Goal: Task Accomplishment & Management: Manage account settings

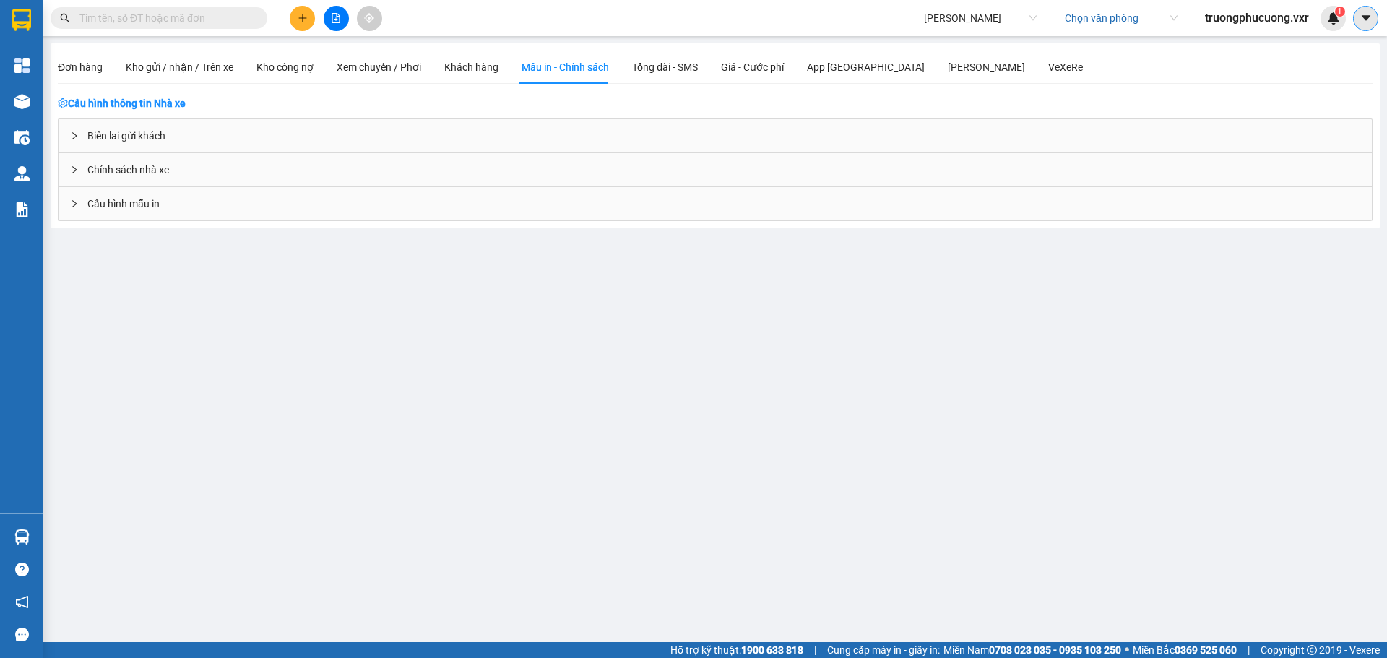
click at [1370, 20] on icon "caret-down" at bounding box center [1365, 18] width 13 height 13
click at [1323, 53] on div "Cấu hình nhà xe" at bounding box center [1327, 54] width 73 height 16
click at [160, 142] on div "Biên lai gửi khách" at bounding box center [715, 135] width 1313 height 33
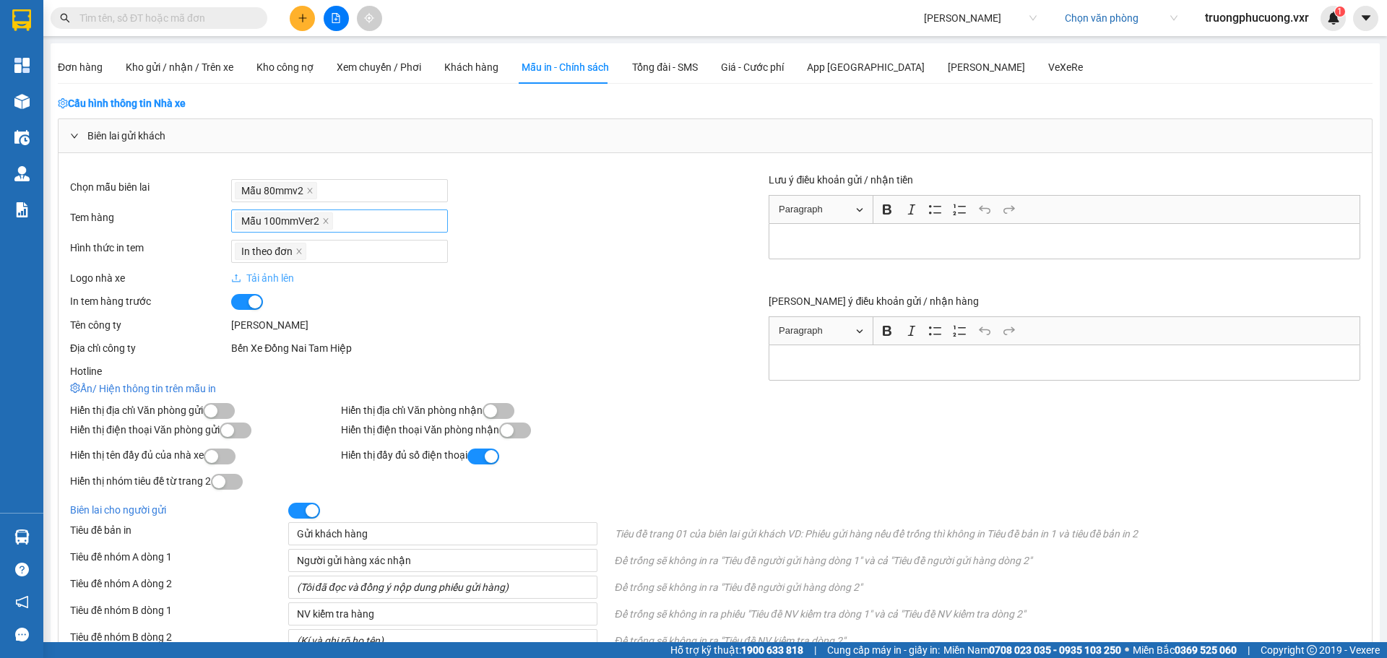
click at [351, 220] on div "Mẫu 100mmVer2" at bounding box center [339, 221] width 209 height 20
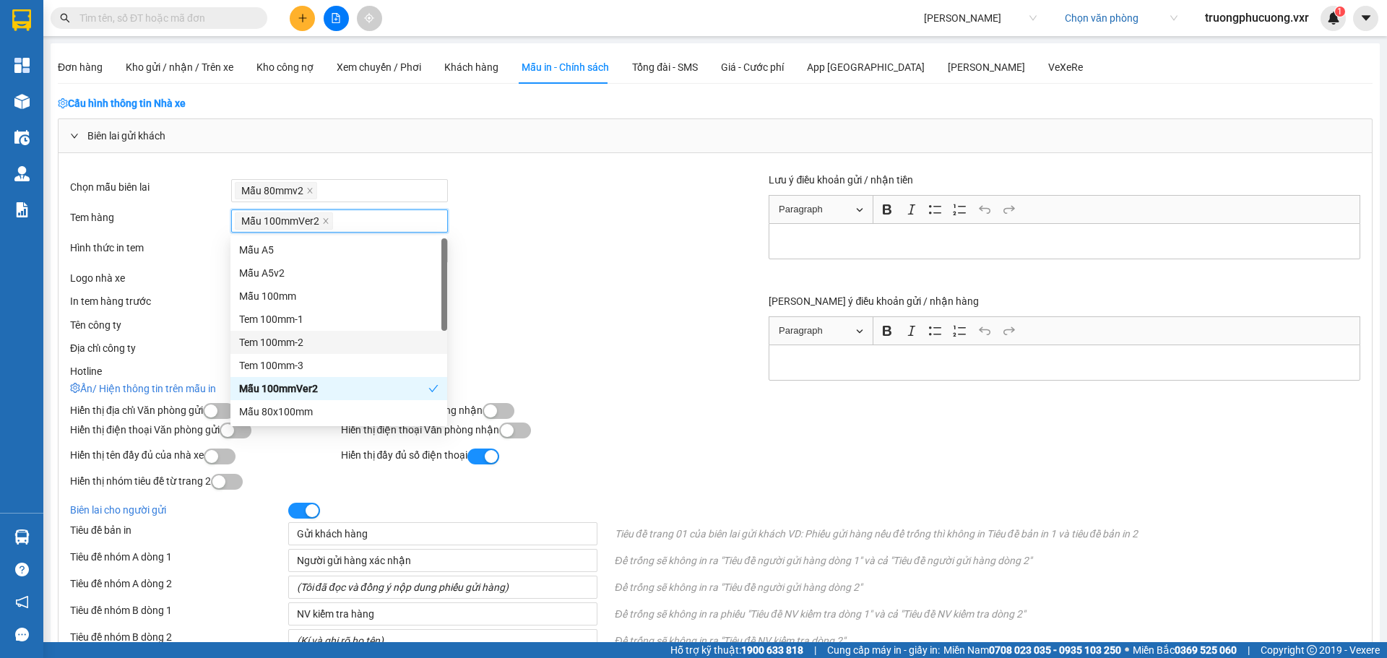
scroll to position [185, 0]
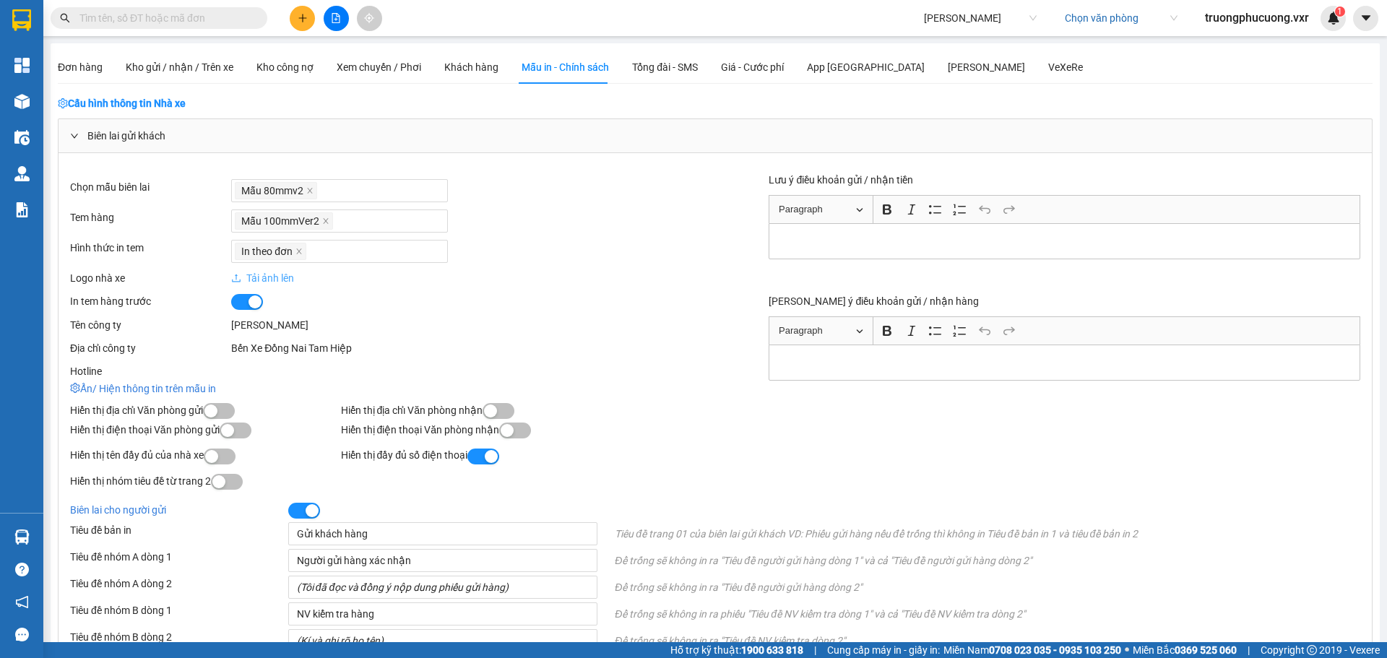
click at [594, 249] on div "In theo đơn" at bounding box center [473, 251] width 484 height 23
click at [323, 222] on icon "close" at bounding box center [325, 220] width 7 height 7
click at [331, 225] on div at bounding box center [339, 220] width 209 height 17
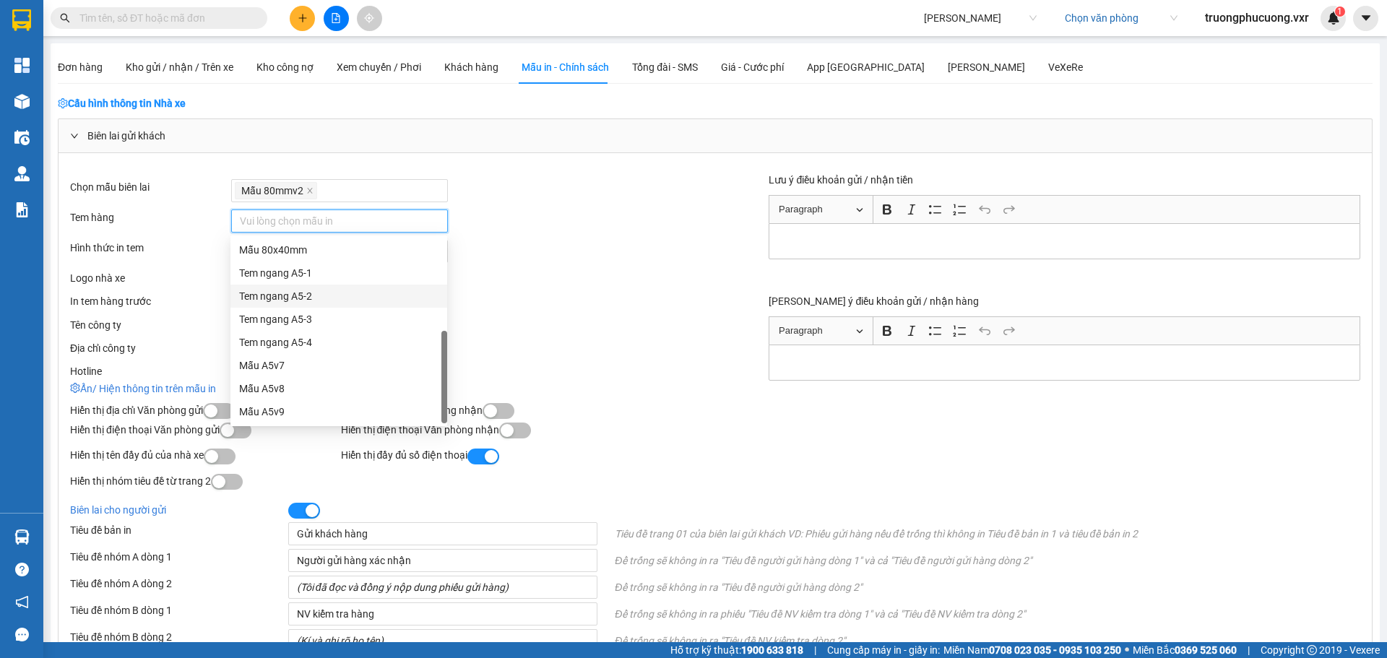
click at [477, 201] on div "Mẫu 80mmv2" at bounding box center [473, 190] width 484 height 23
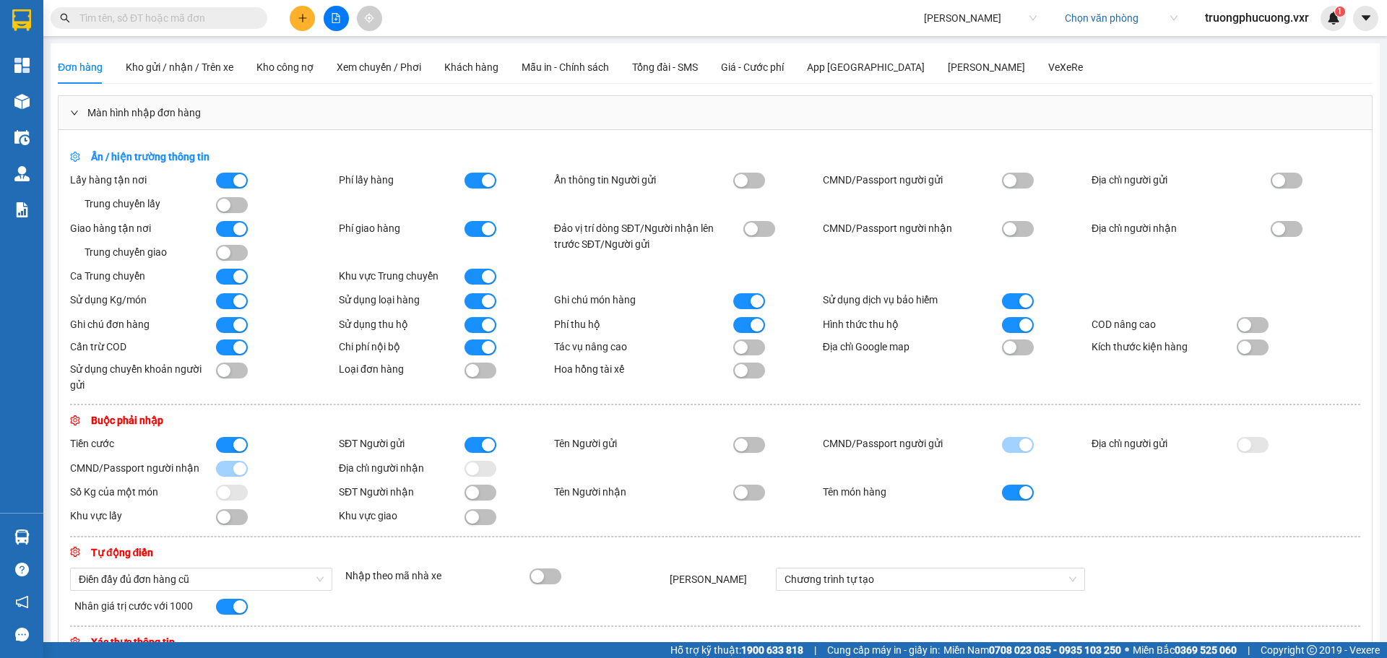
click at [1287, 18] on span "truongphucuong.vxr" at bounding box center [1256, 18] width 127 height 18
click at [1250, 48] on span "Đăng xuất" at bounding box center [1262, 45] width 99 height 16
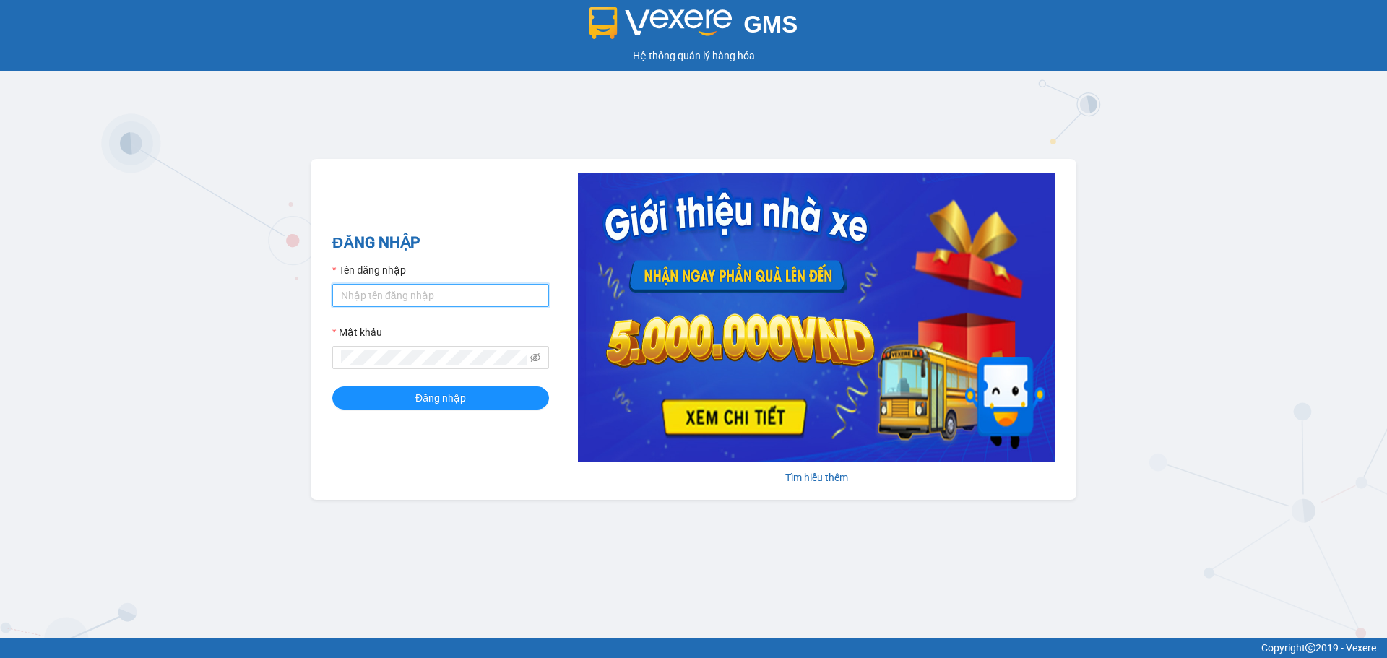
click at [422, 302] on input "Tên đăng nhập" at bounding box center [440, 295] width 217 height 23
click at [469, 254] on h2 "ĐĂNG NHẬP" at bounding box center [440, 243] width 217 height 24
click at [451, 285] on input "Tên đăng nhập" at bounding box center [440, 295] width 217 height 23
